Goal: Task Accomplishment & Management: Manage account settings

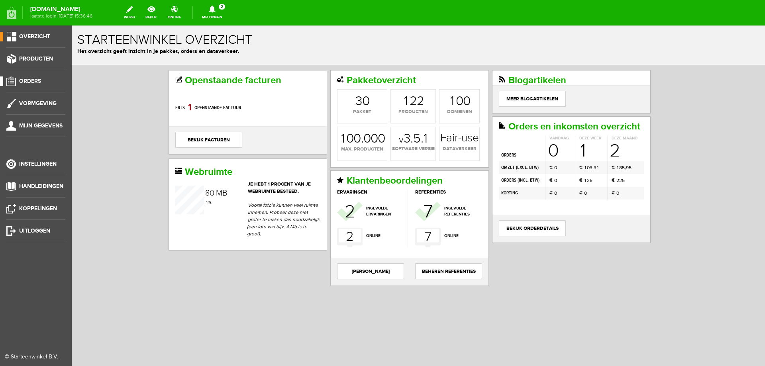
click at [37, 79] on span "Orders" at bounding box center [30, 81] width 22 height 7
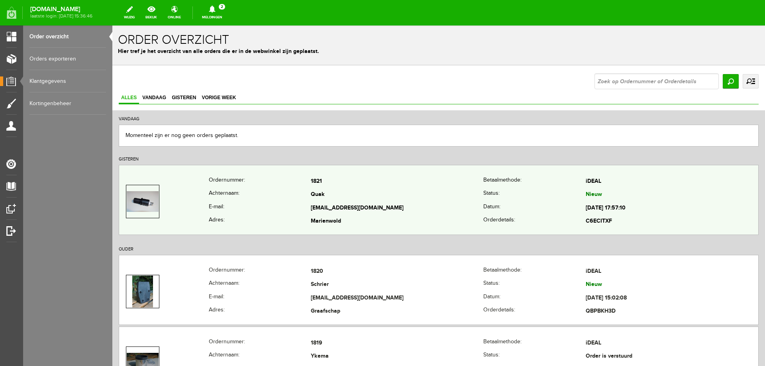
click at [458, 190] on td "Quak" at bounding box center [397, 196] width 173 height 14
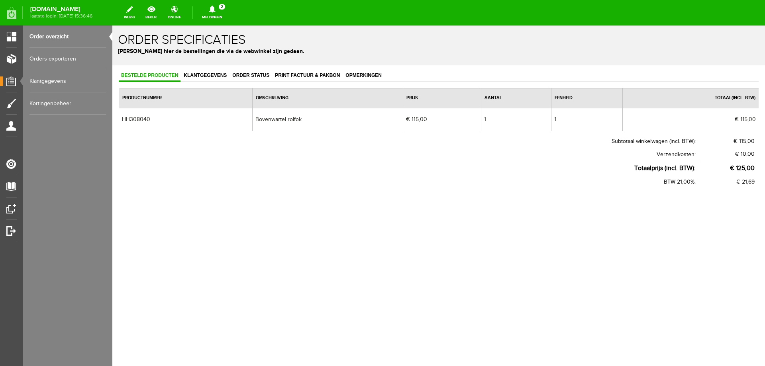
click at [247, 68] on div "Bestelde producten Klantgegevens Order status Print factuur & pakbon Opmerkinge…" at bounding box center [438, 154] width 653 height 179
click at [292, 71] on link "Print factuur & pakbon" at bounding box center [308, 76] width 70 height 12
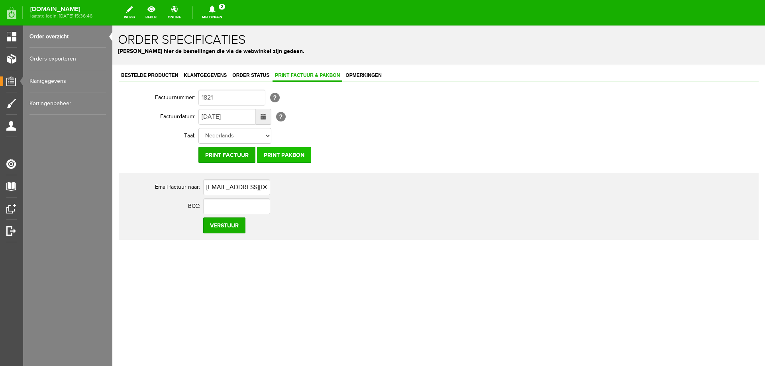
click at [299, 150] on input "Print pakbon" at bounding box center [284, 155] width 54 height 16
click at [281, 158] on input "Print pakbon" at bounding box center [284, 155] width 54 height 16
drag, startPoint x: 208, startPoint y: 78, endPoint x: 241, endPoint y: 76, distance: 32.7
click at [208, 78] on span "Klantgegevens" at bounding box center [205, 76] width 48 height 6
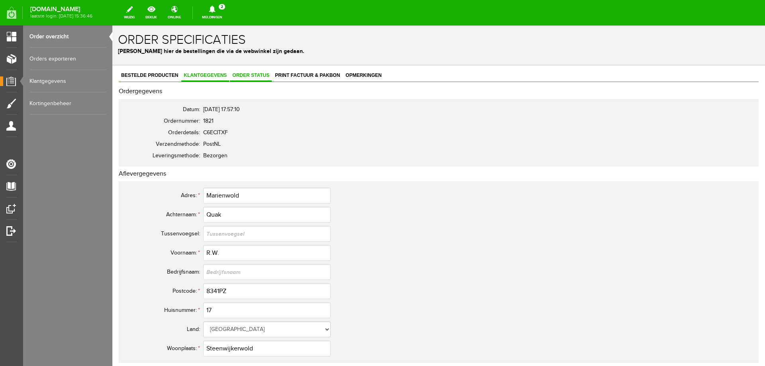
click at [248, 75] on span "Order status" at bounding box center [251, 76] width 42 height 6
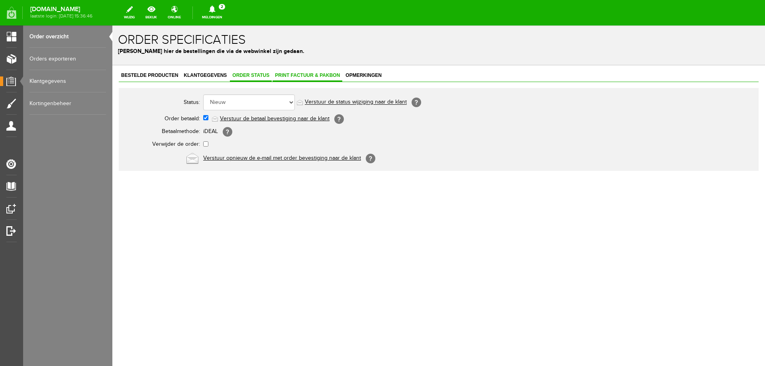
click at [295, 73] on span "Print factuur & pakbon" at bounding box center [308, 76] width 70 height 6
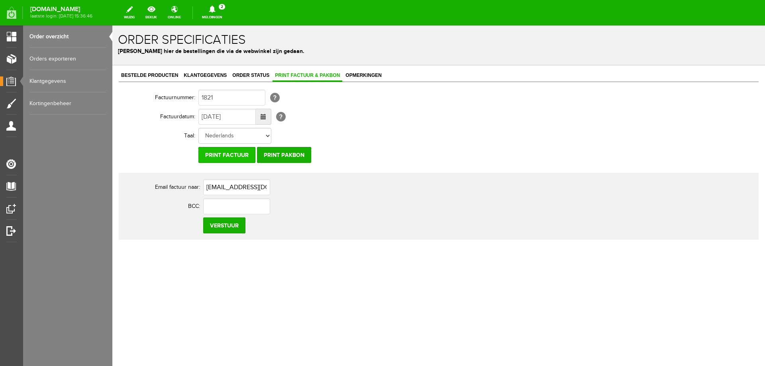
click at [224, 153] on input "Print factuur" at bounding box center [226, 155] width 57 height 16
drag, startPoint x: 273, startPoint y: 188, endPoint x: 193, endPoint y: 177, distance: 81.2
click at [193, 177] on div "Email factuur naar: [EMAIL_ADDRESS][DOMAIN_NAME] BCC: Verstuur" at bounding box center [439, 206] width 640 height 67
click at [241, 71] on link "Order status" at bounding box center [251, 76] width 42 height 12
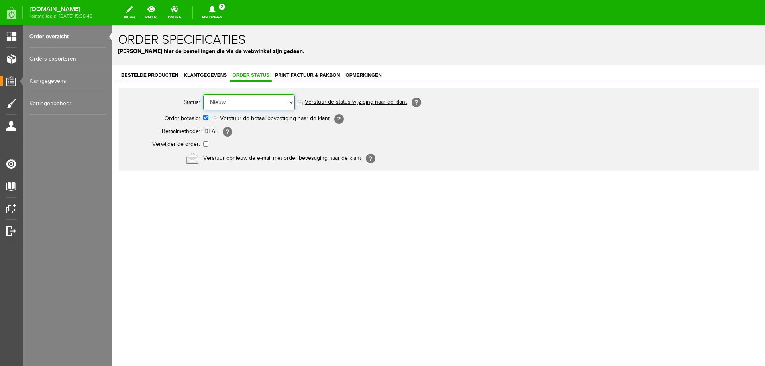
click at [240, 100] on select "Order niet afgerond Nieuw Order in behandeling Wacht op leverancier Wacht op be…" at bounding box center [249, 102] width 92 height 16
drag, startPoint x: 239, startPoint y: 100, endPoint x: 221, endPoint y: 69, distance: 35.5
click at [239, 100] on select "Order niet afgerond Nieuw Order in behandeling Wacht op leverancier Wacht op be…" at bounding box center [249, 102] width 92 height 16
click at [199, 55] on p "[PERSON_NAME] hier de bestellingen die via de webwinkel zijn gedaan." at bounding box center [439, 51] width 642 height 8
click at [218, 75] on span "Klantgegevens" at bounding box center [205, 76] width 48 height 6
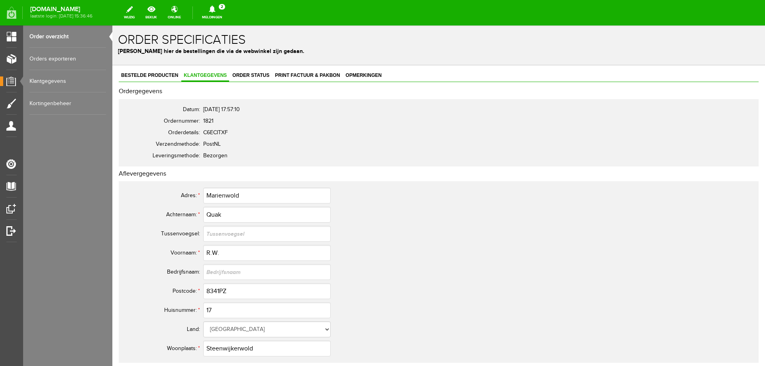
click at [52, 61] on link "Orders exporteren" at bounding box center [67, 59] width 77 height 22
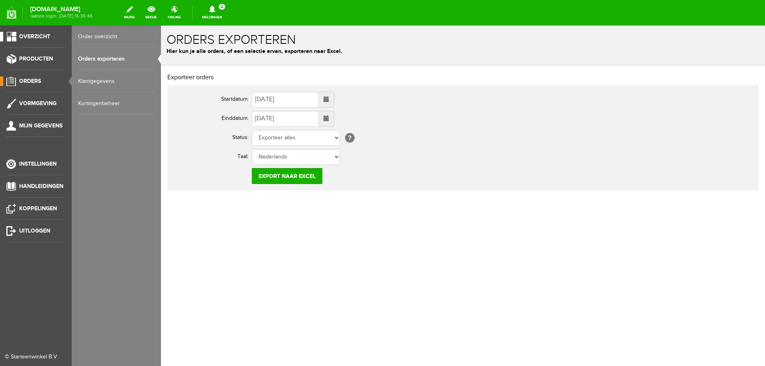
click at [55, 39] on link "Overzicht" at bounding box center [32, 37] width 65 height 10
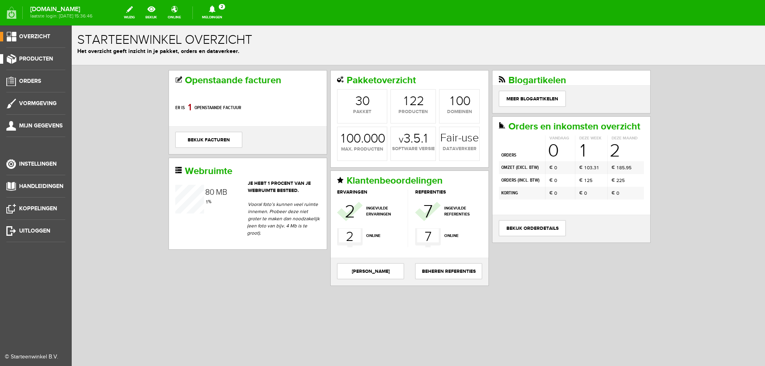
click at [18, 60] on link "Producten" at bounding box center [32, 59] width 65 height 10
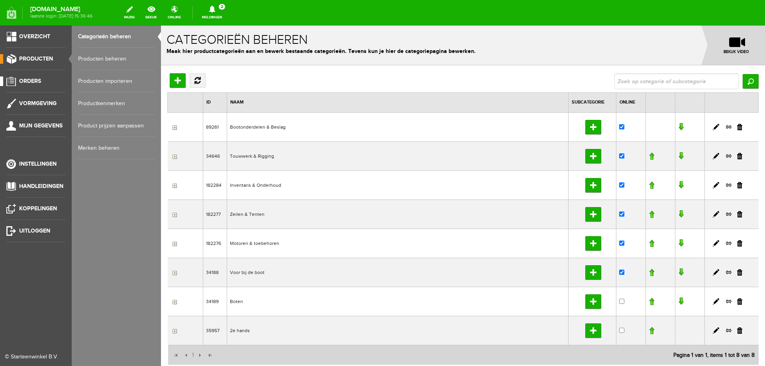
click at [21, 79] on span "Orders" at bounding box center [30, 81] width 22 height 7
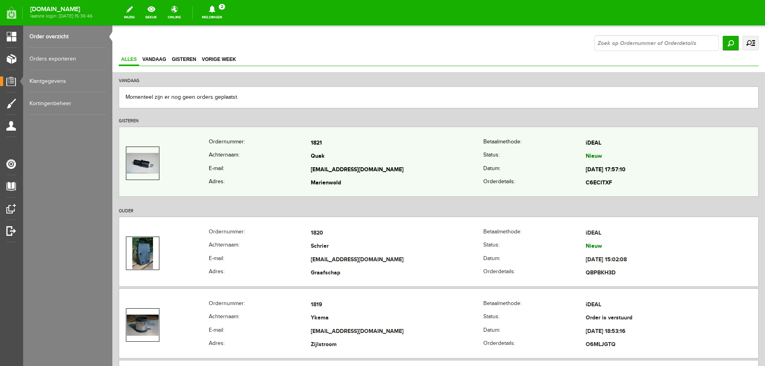
scroll to position [40, 0]
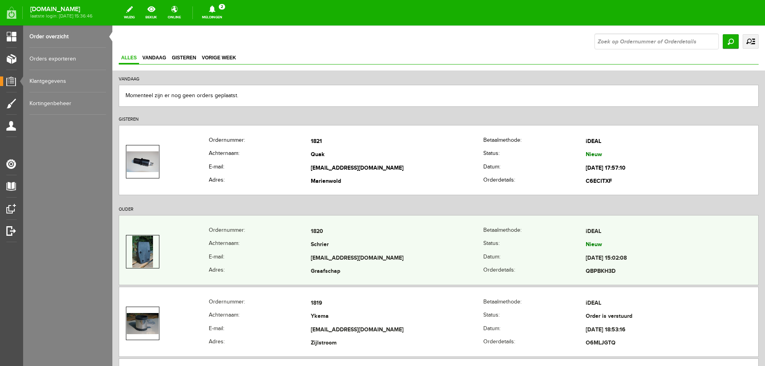
click at [141, 257] on img at bounding box center [142, 252] width 21 height 32
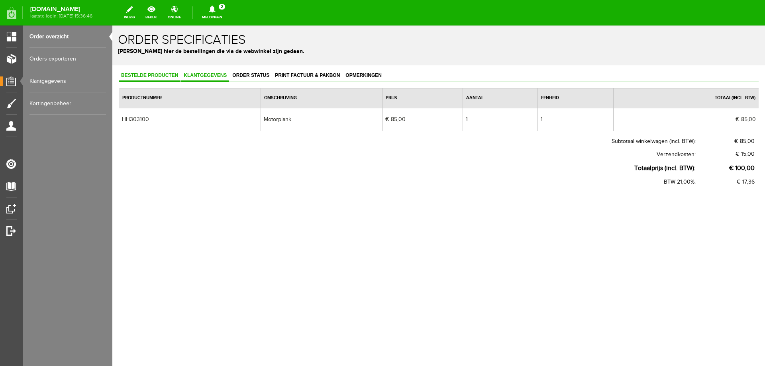
click at [211, 75] on span "Klantgegevens" at bounding box center [205, 76] width 48 height 6
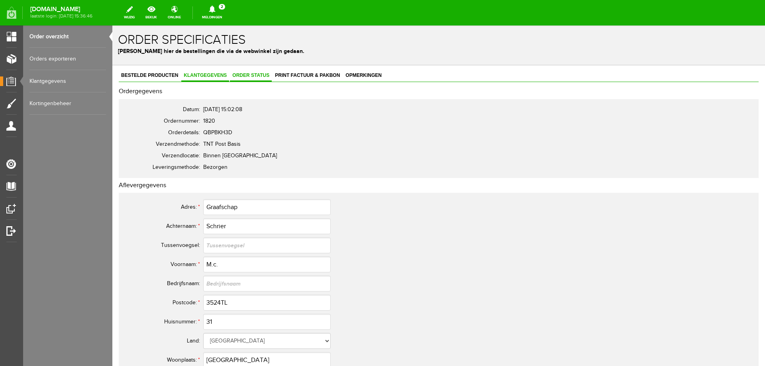
click at [246, 72] on link "Order status" at bounding box center [251, 76] width 42 height 12
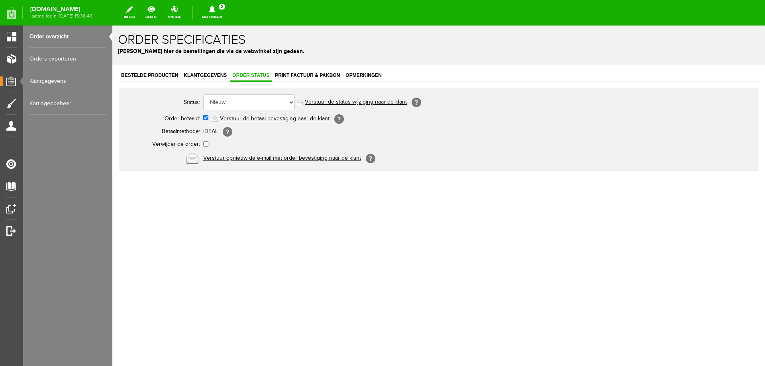
click at [164, 66] on div "Bestelde producten Klantgegevens Order status Print factuur & pakbon Opmerkinge…" at bounding box center [438, 147] width 653 height 165
click at [163, 75] on span "Bestelde producten" at bounding box center [150, 76] width 62 height 6
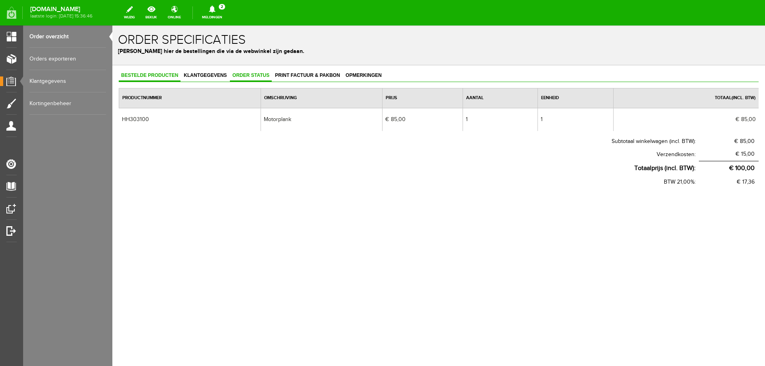
click at [263, 75] on span "Order status" at bounding box center [251, 76] width 42 height 6
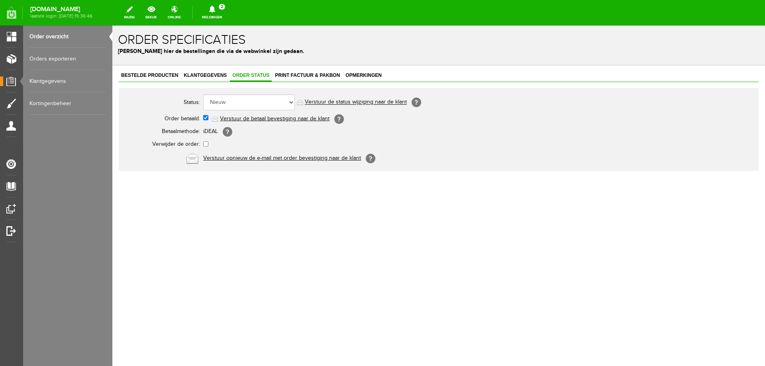
click at [310, 90] on div "Status: Order niet afgerond Nieuw Order in behandeling Wacht op leverancier Wac…" at bounding box center [439, 129] width 640 height 83
click at [301, 73] on span "Print factuur & pakbon" at bounding box center [308, 76] width 70 height 6
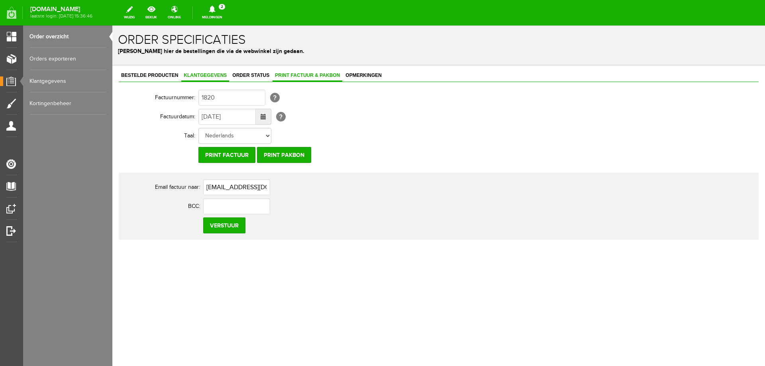
click at [212, 73] on span "Klantgegevens" at bounding box center [205, 76] width 48 height 6
